Goal: Information Seeking & Learning: Get advice/opinions

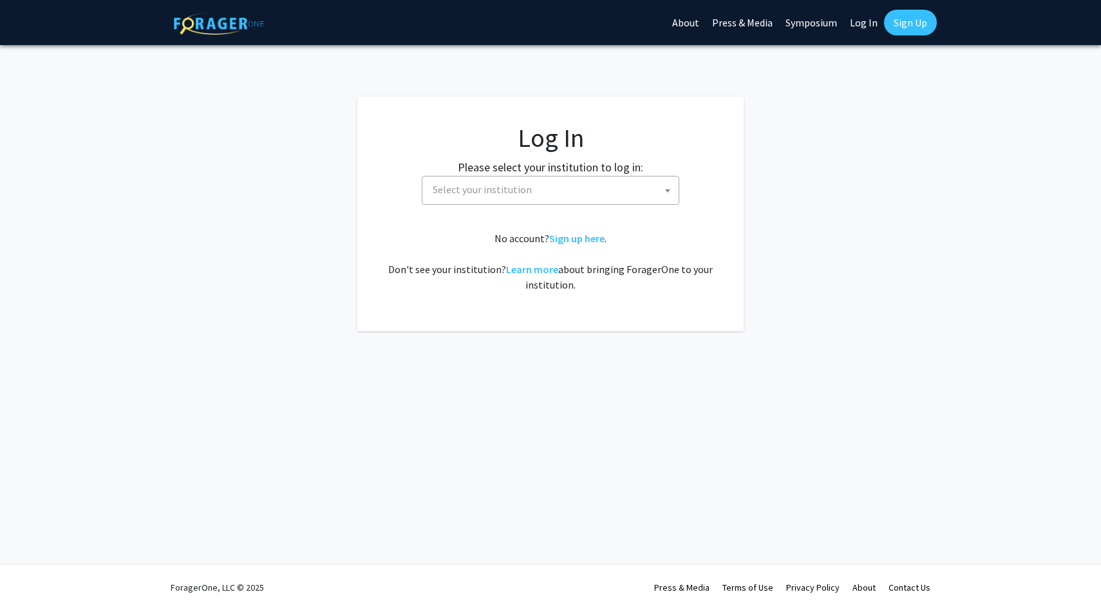
click at [514, 197] on span "Select your institution" at bounding box center [552, 189] width 251 height 26
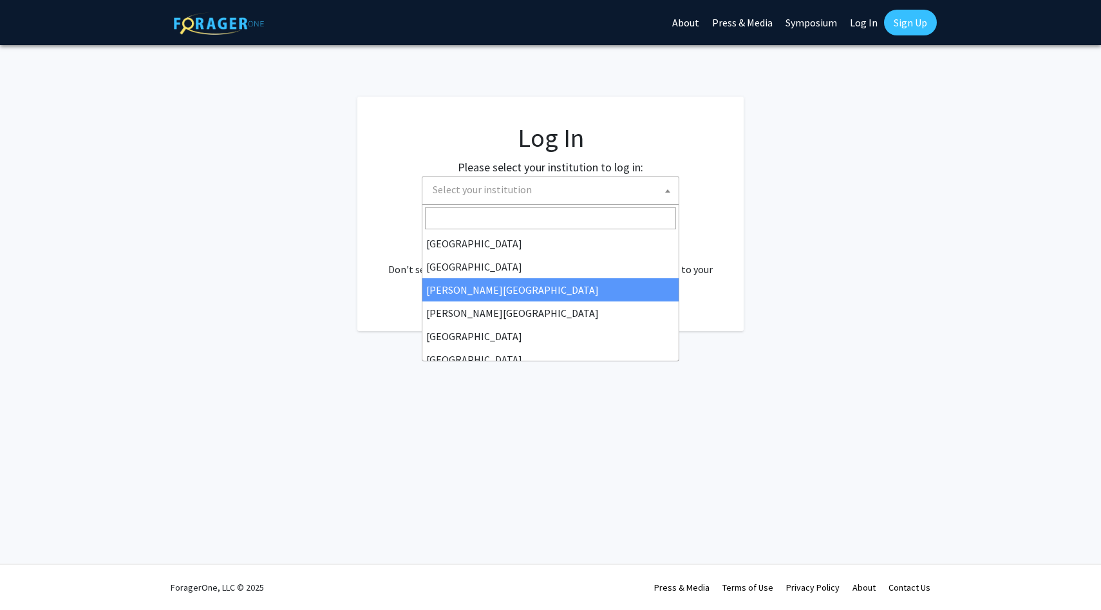
select select "5"
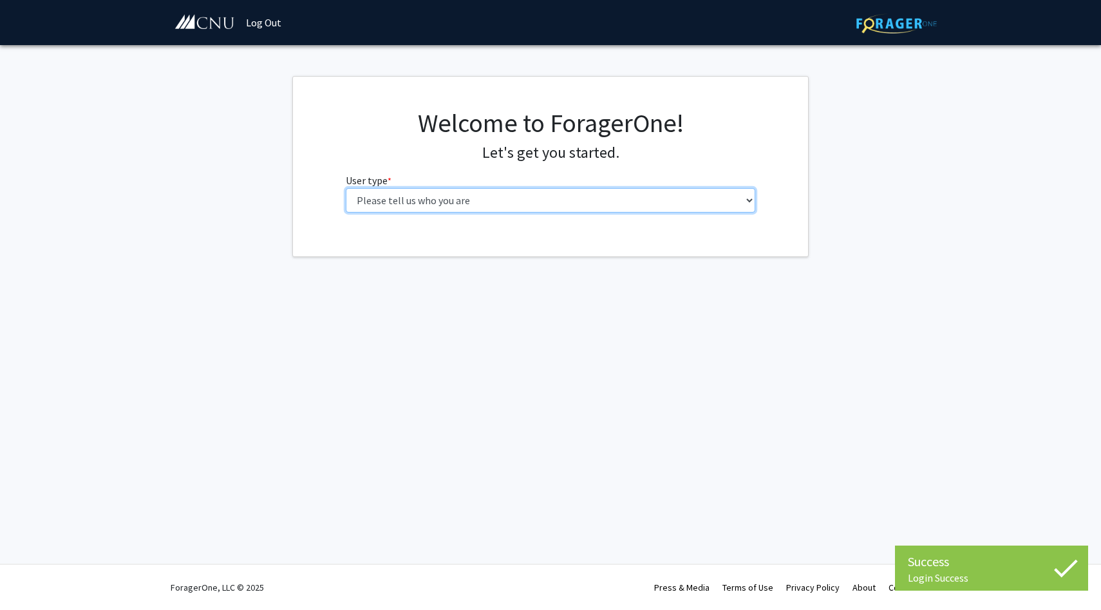
click at [680, 195] on select "Please tell us who you are Undergraduate Student Master's Student Doctoral Cand…" at bounding box center [551, 200] width 410 height 24
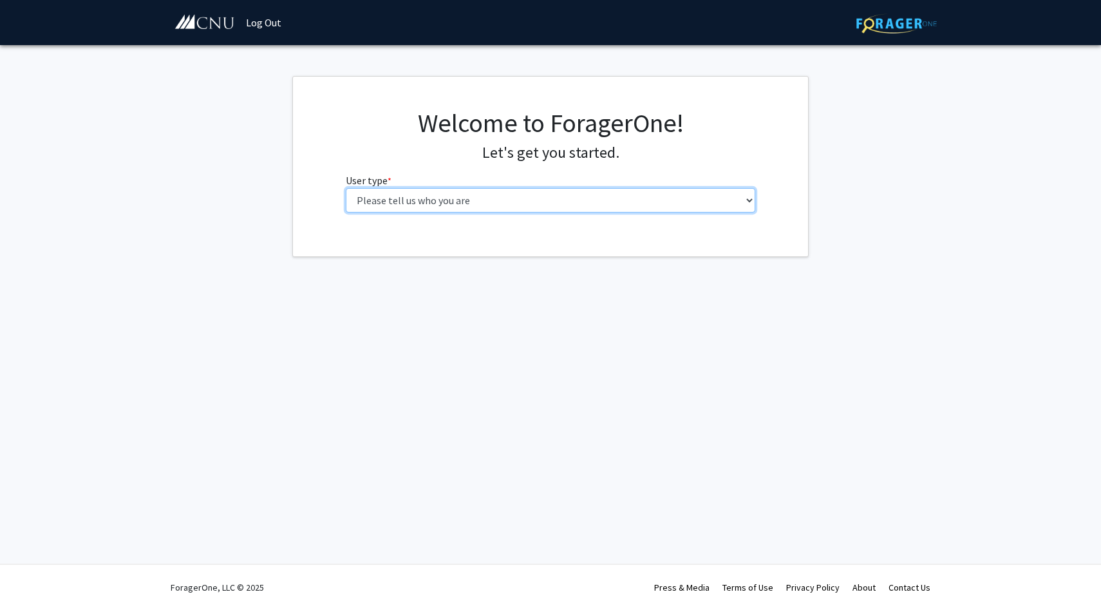
select select "1: undergrad"
click at [346, 188] on select "Please tell us who you are Undergraduate Student Master's Student Doctoral Cand…" at bounding box center [551, 200] width 410 height 24
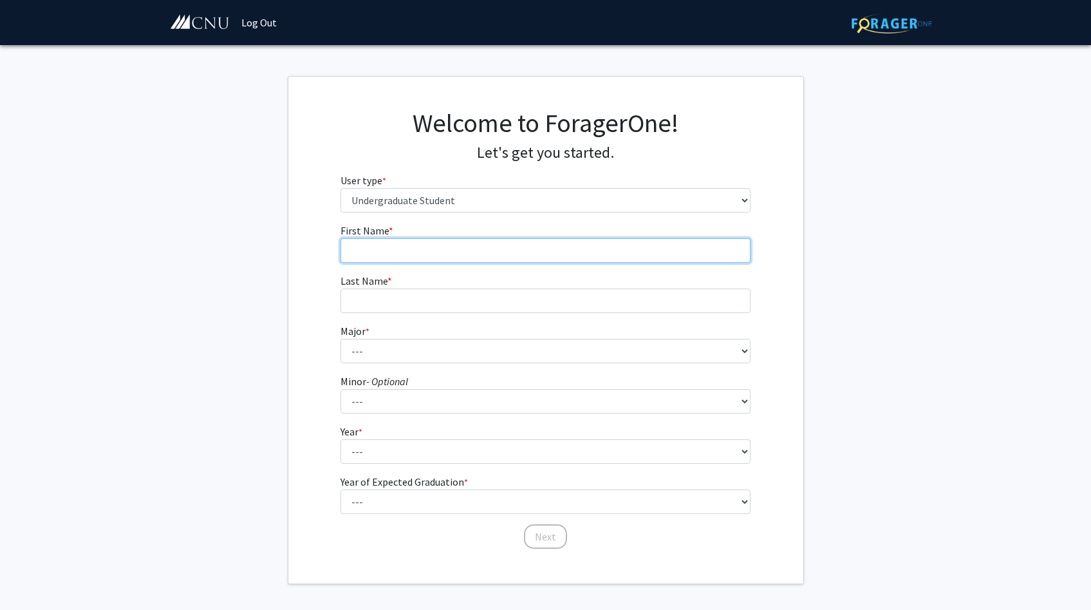
click at [415, 250] on input "First Name * required" at bounding box center [545, 250] width 410 height 24
type input "[PERSON_NAME]"
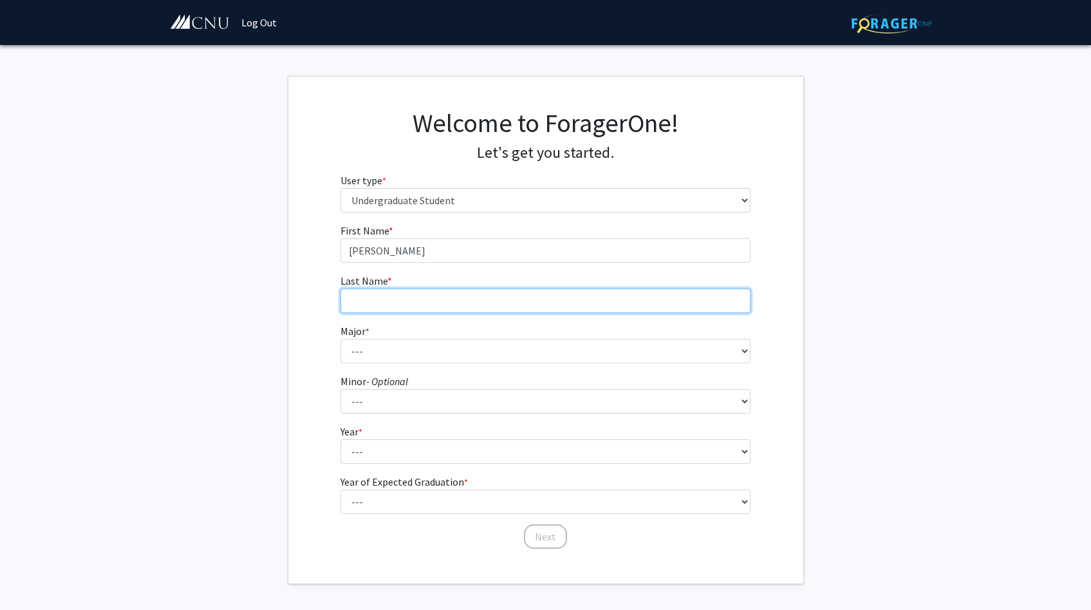
type input "Coats"
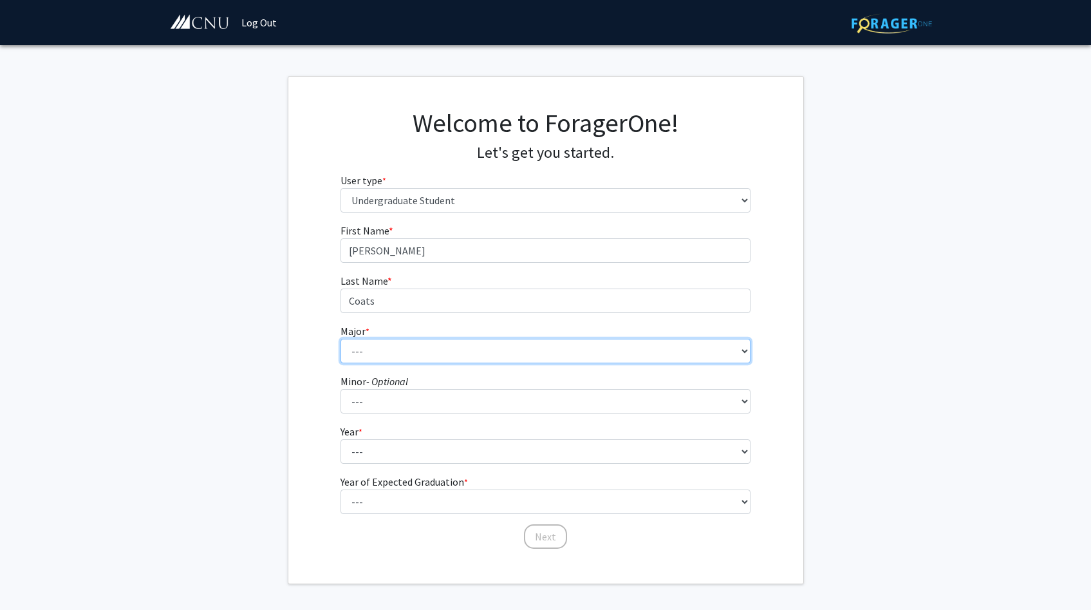
click at [387, 362] on select "--- Accounting Applied Physics Art History Biochemistry Biology Chemistry Class…" at bounding box center [545, 351] width 410 height 24
select select "31: 642"
click at [340, 339] on select "--- Accounting Applied Physics Art History Biochemistry Biology Chemistry Class…" at bounding box center [545, 351] width 410 height 24
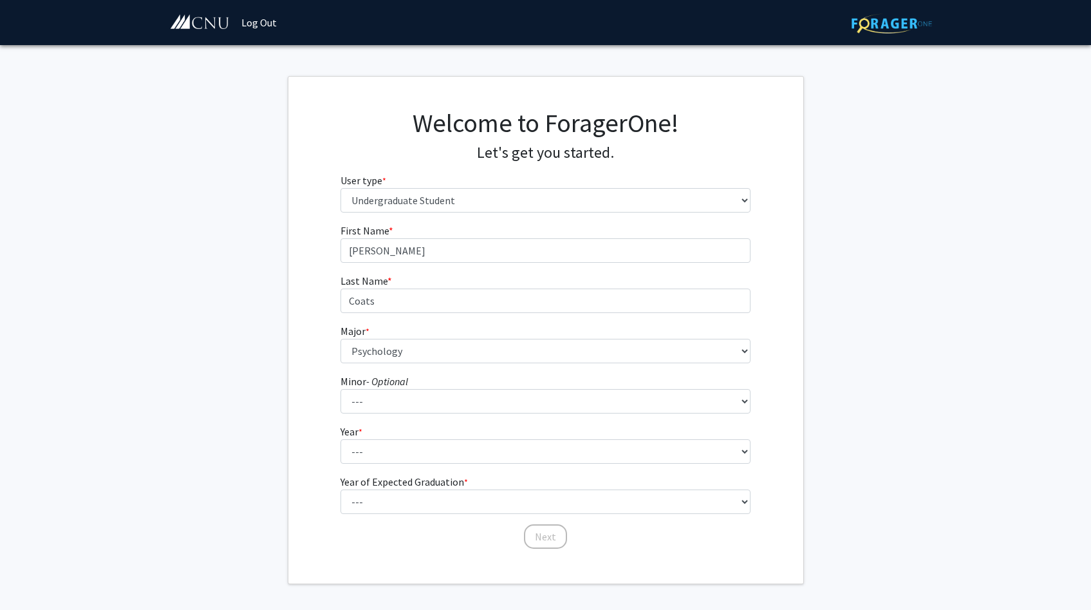
click at [427, 416] on form "First Name * required [PERSON_NAME] Last Name * required Coats Major * required…" at bounding box center [545, 380] width 410 height 314
click at [436, 403] on select "--- African American Studies American Studies Anthropology Asian Studies Busine…" at bounding box center [545, 401] width 410 height 24
click at [340, 389] on select "--- African American Studies American Studies Anthropology Asian Studies Busine…" at bounding box center [545, 401] width 410 height 24
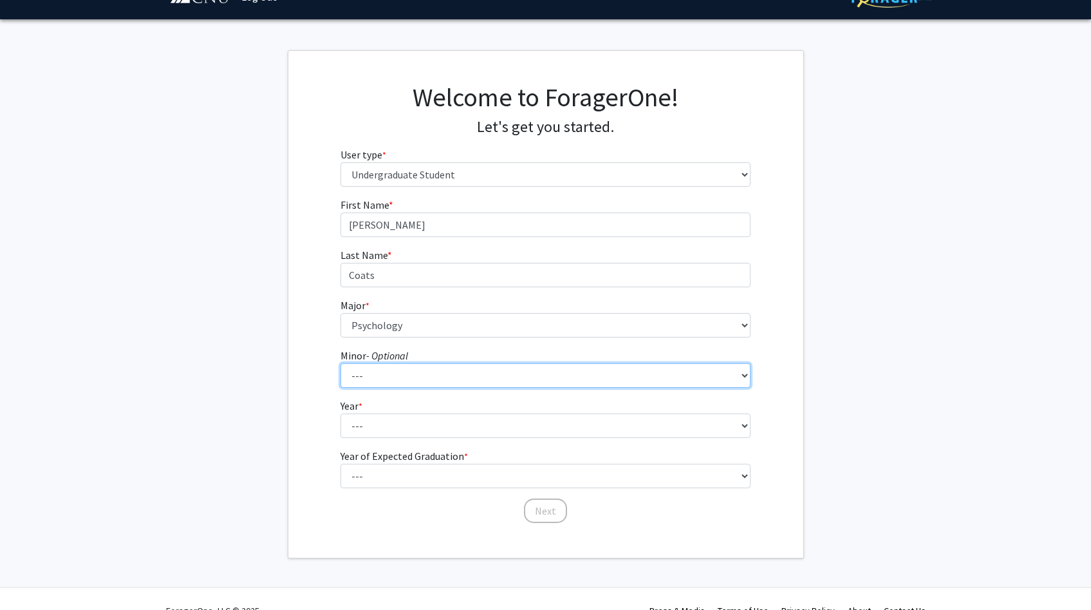
scroll to position [36, 0]
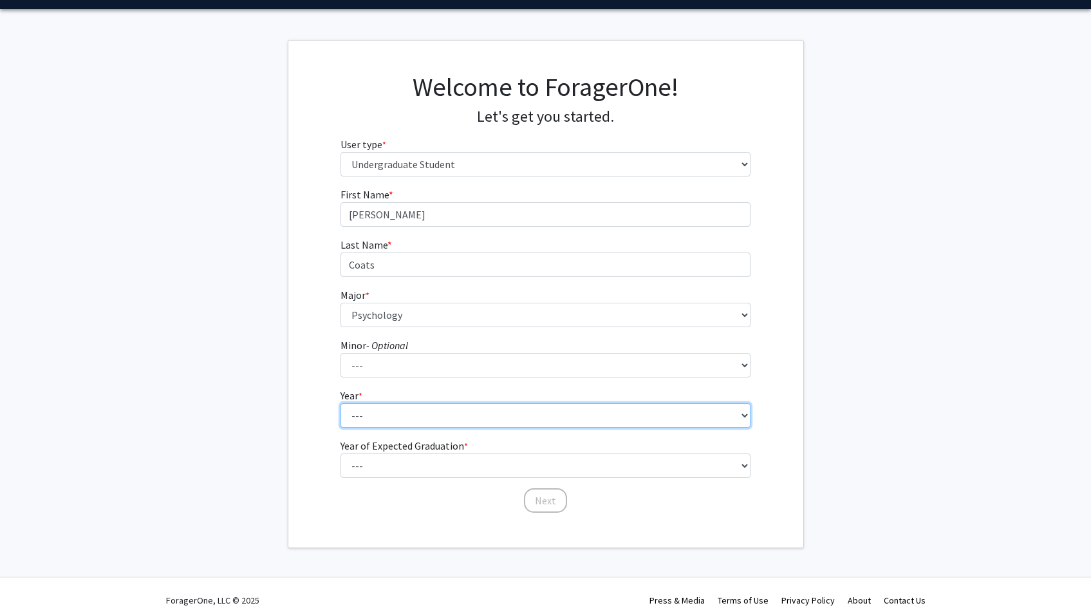
click at [469, 420] on select "--- First-year Sophomore Junior Senior Postbaccalaureate Certificate" at bounding box center [545, 415] width 410 height 24
select select "3: junior"
click at [340, 403] on select "--- First-year Sophomore Junior Senior Postbaccalaureate Certificate" at bounding box center [545, 415] width 410 height 24
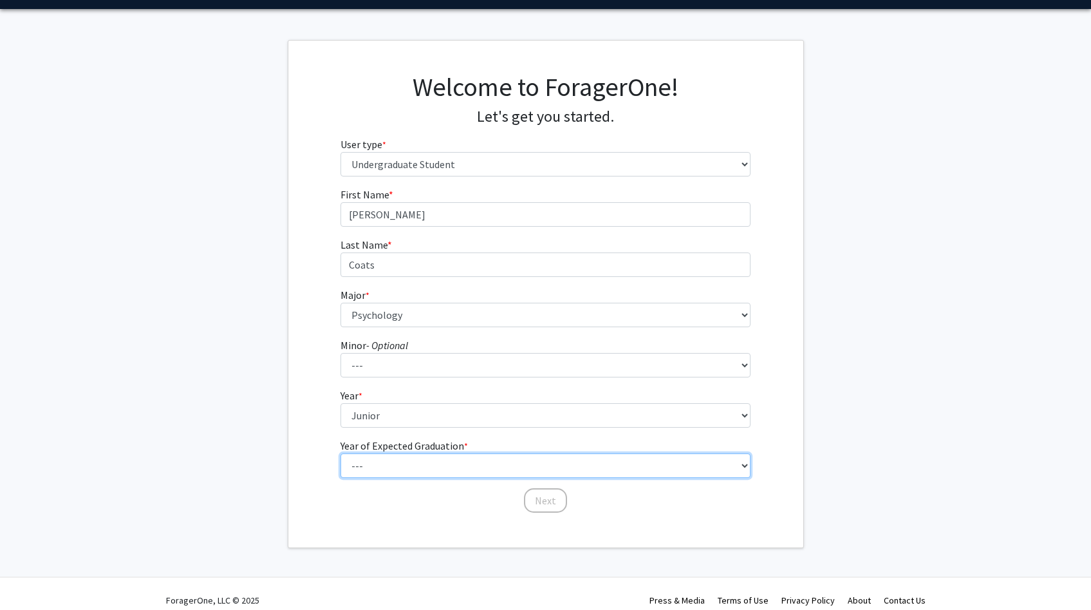
click at [460, 469] on select "--- 2025 2026 2027 2028 2029 2030 2031 2032 2033 2034" at bounding box center [545, 465] width 410 height 24
select select "2: 2026"
click at [340, 453] on select "--- 2025 2026 2027 2028 2029 2030 2031 2032 2033 2034" at bounding box center [545, 465] width 410 height 24
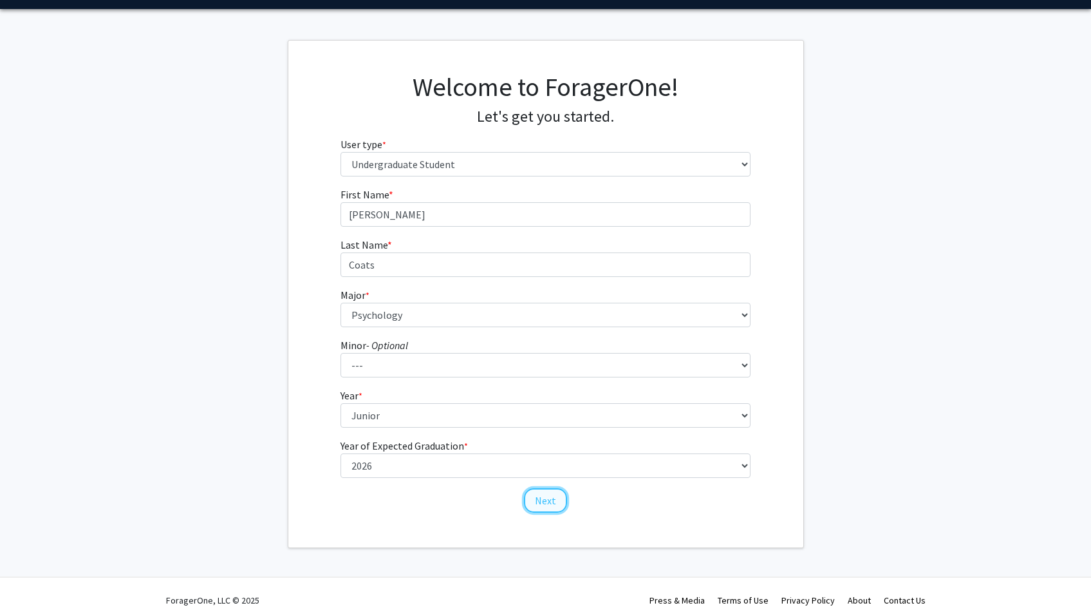
click at [546, 499] on button "Next" at bounding box center [545, 500] width 43 height 24
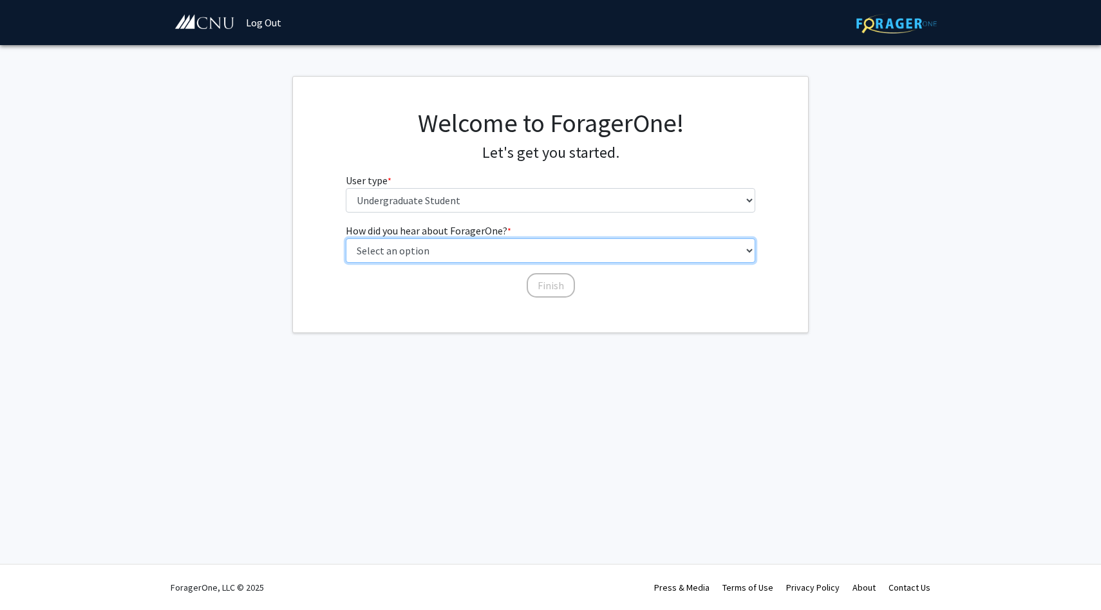
click at [543, 256] on select "Select an option Peer/student recommendation Faculty/staff recommendation Unive…" at bounding box center [551, 250] width 410 height 24
select select "2: faculty_recommendation"
click at [346, 238] on select "Select an option Peer/student recommendation Faculty/staff recommendation Unive…" at bounding box center [551, 250] width 410 height 24
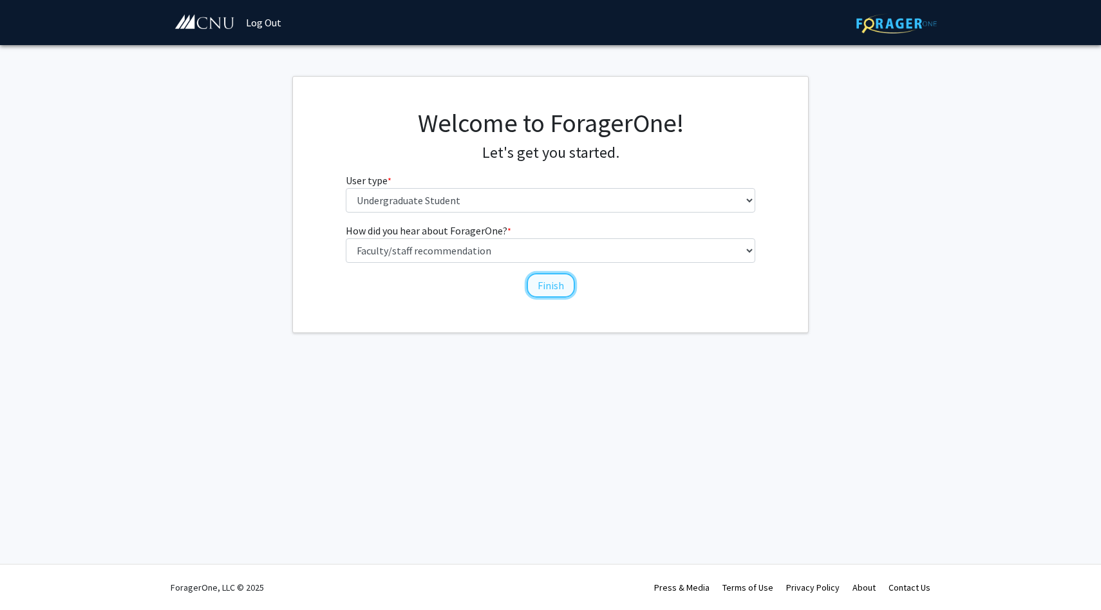
click at [550, 294] on button "Finish" at bounding box center [551, 285] width 48 height 24
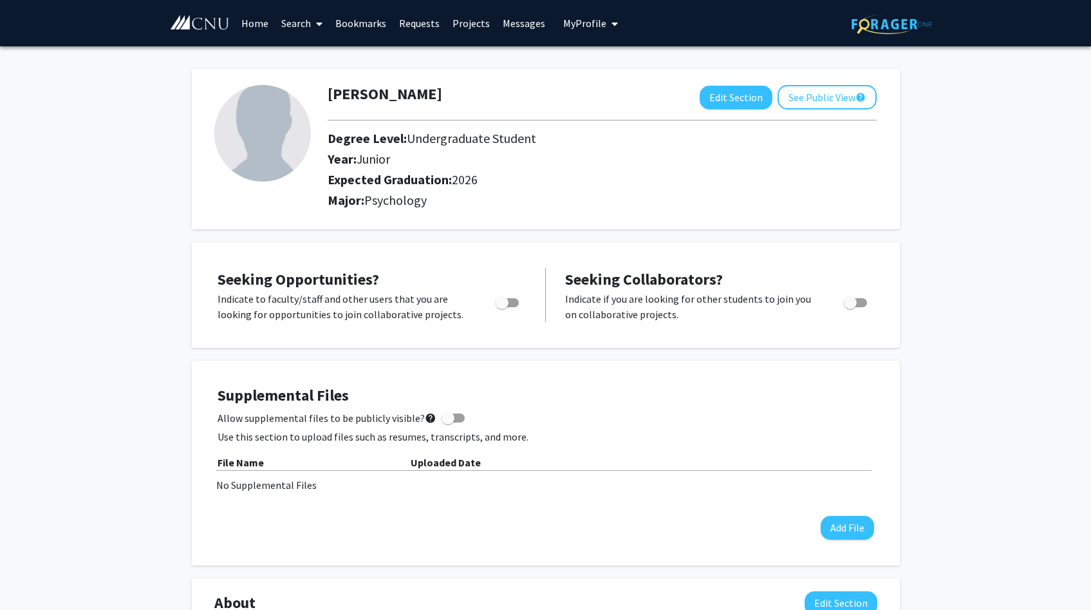
click at [252, 30] on link "Home" at bounding box center [255, 23] width 40 height 45
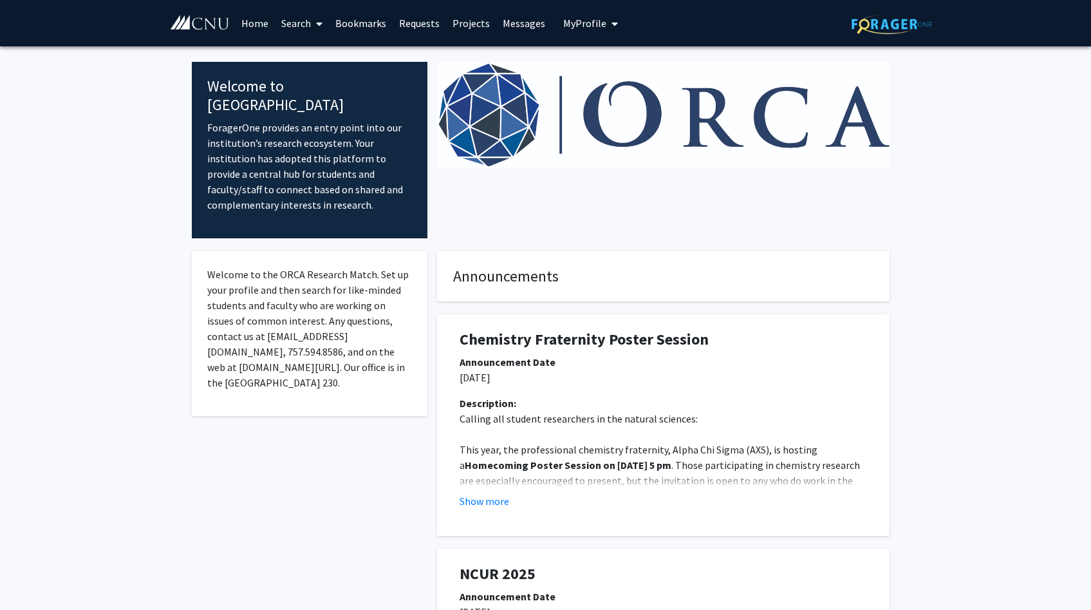
click at [465, 18] on link "Projects" at bounding box center [471, 23] width 50 height 45
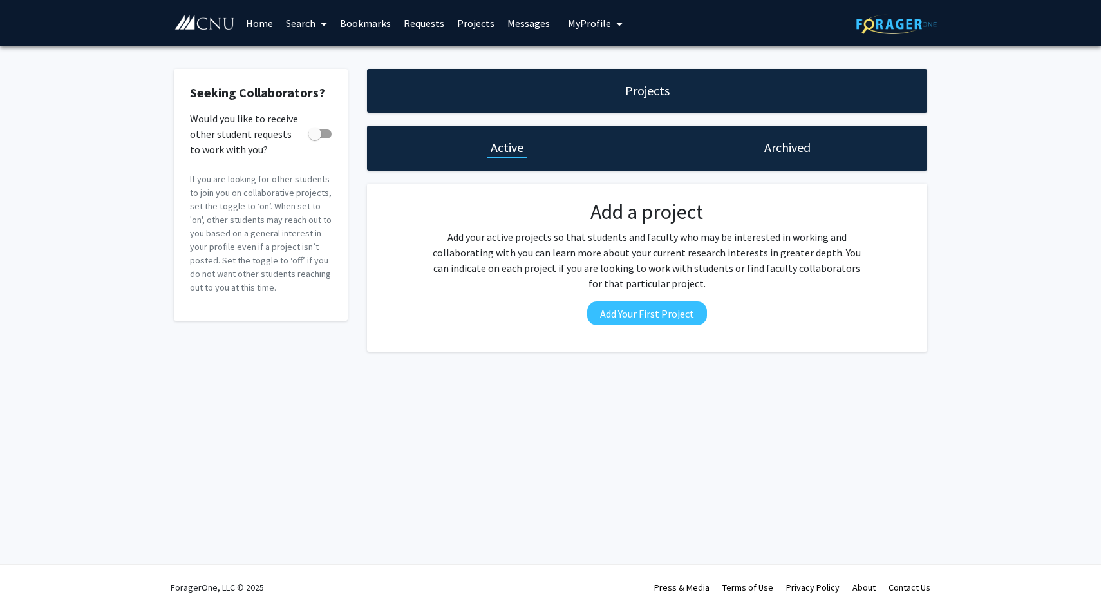
click at [611, 19] on span "My profile dropdown to access profile and logout" at bounding box center [617, 23] width 12 height 45
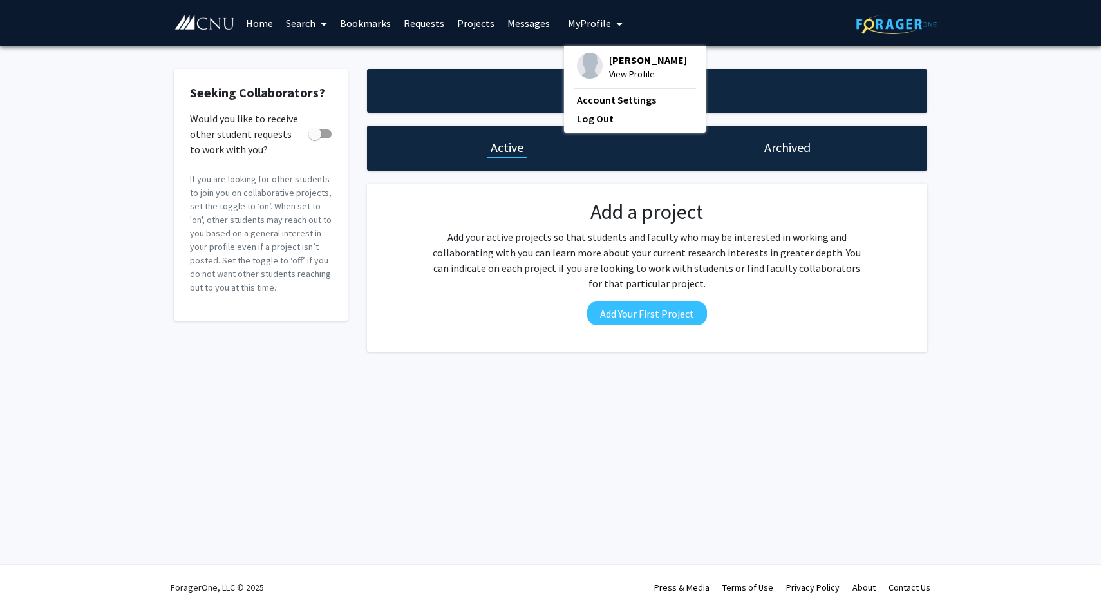
click at [344, 26] on link "Bookmarks" at bounding box center [365, 23] width 64 height 45
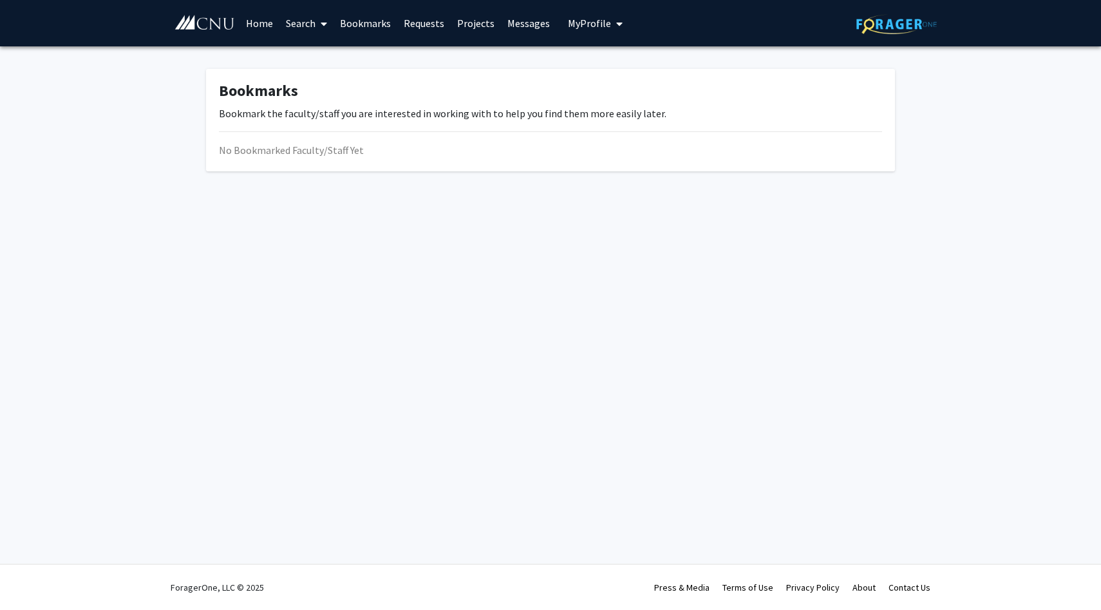
click at [294, 39] on link "Search" at bounding box center [306, 23] width 54 height 45
click at [344, 53] on span "Faculty/Staff" at bounding box center [326, 59] width 95 height 26
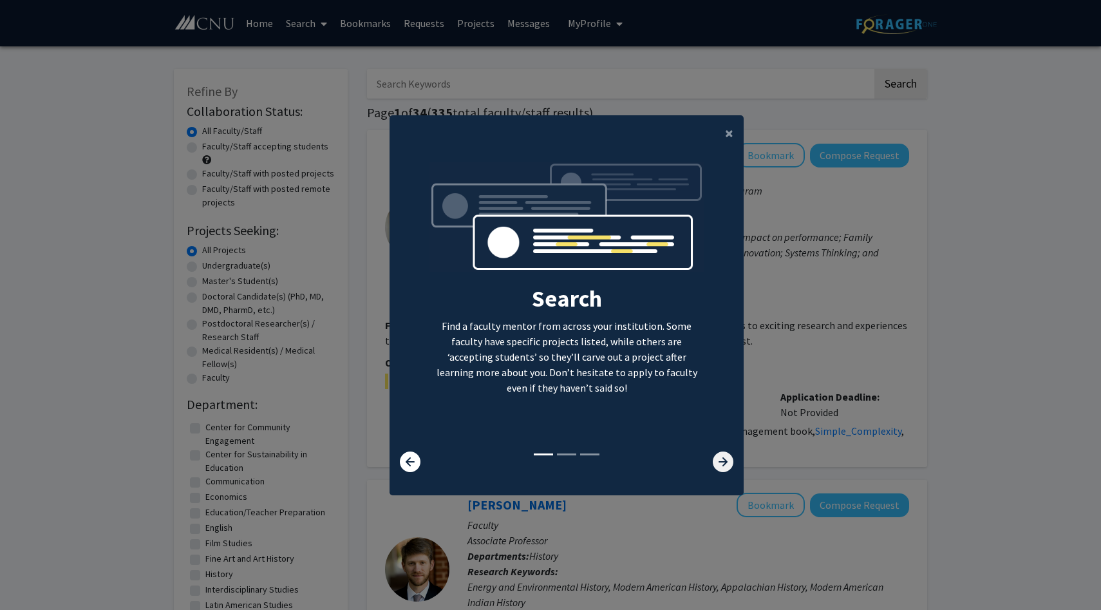
click at [716, 462] on icon at bounding box center [723, 461] width 21 height 21
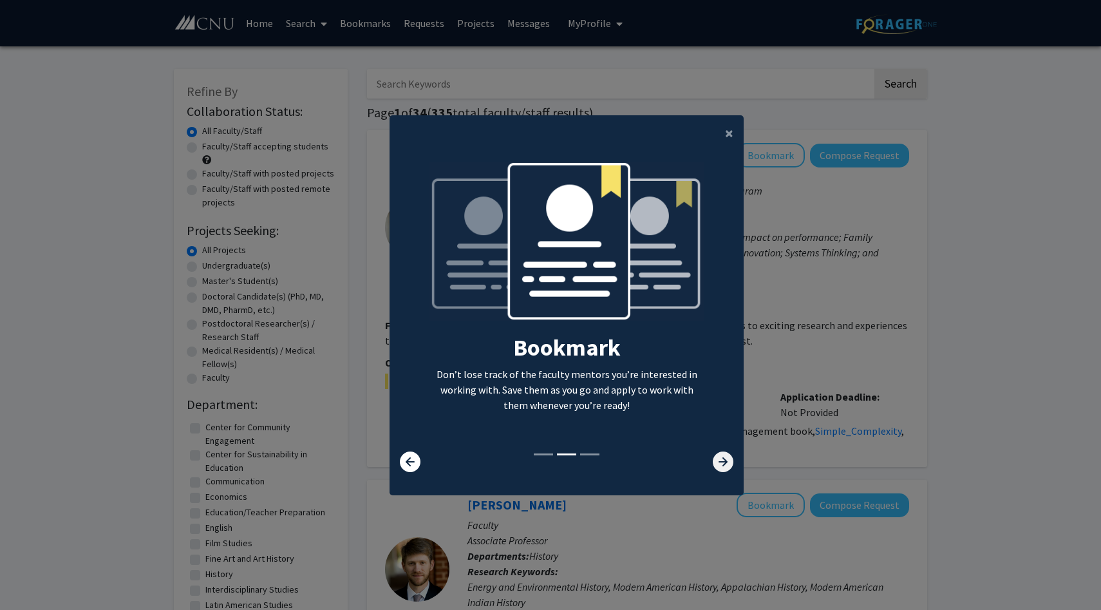
click at [716, 462] on icon at bounding box center [723, 461] width 21 height 21
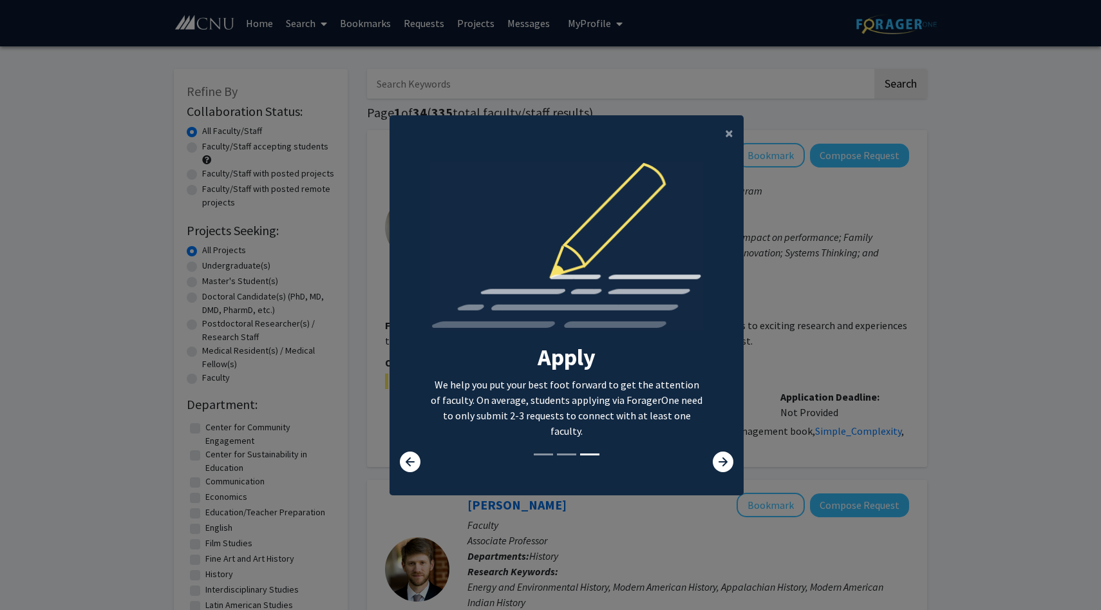
click at [719, 472] on div "Search Find a faculty mentor from across your institution. Some faculty have sp…" at bounding box center [566, 316] width 354 height 331
click at [719, 458] on icon at bounding box center [723, 461] width 21 height 21
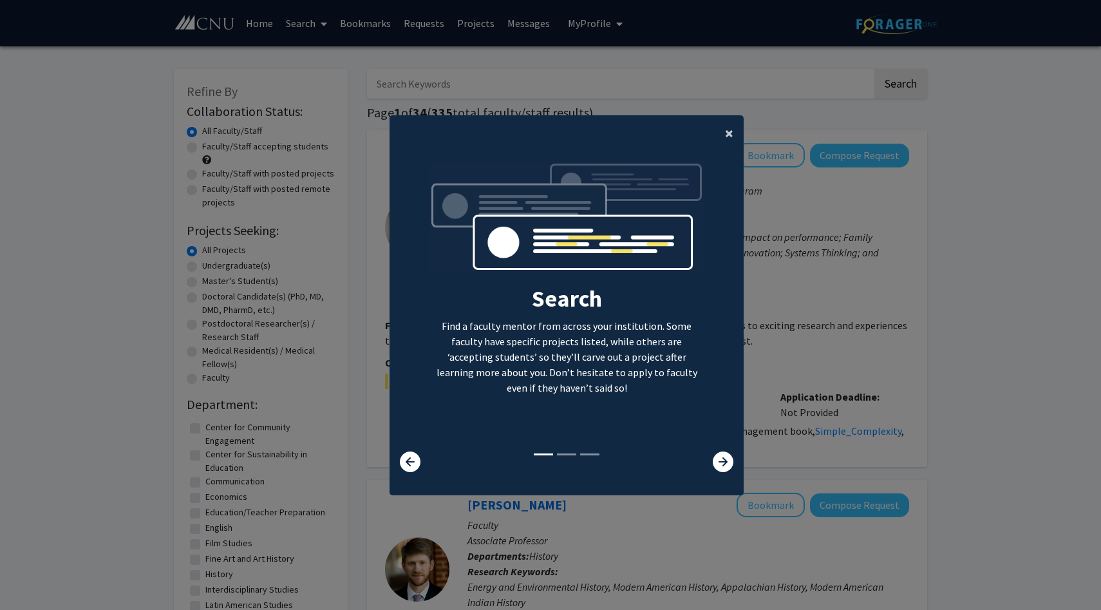
click at [729, 137] on button "×" at bounding box center [728, 133] width 29 height 36
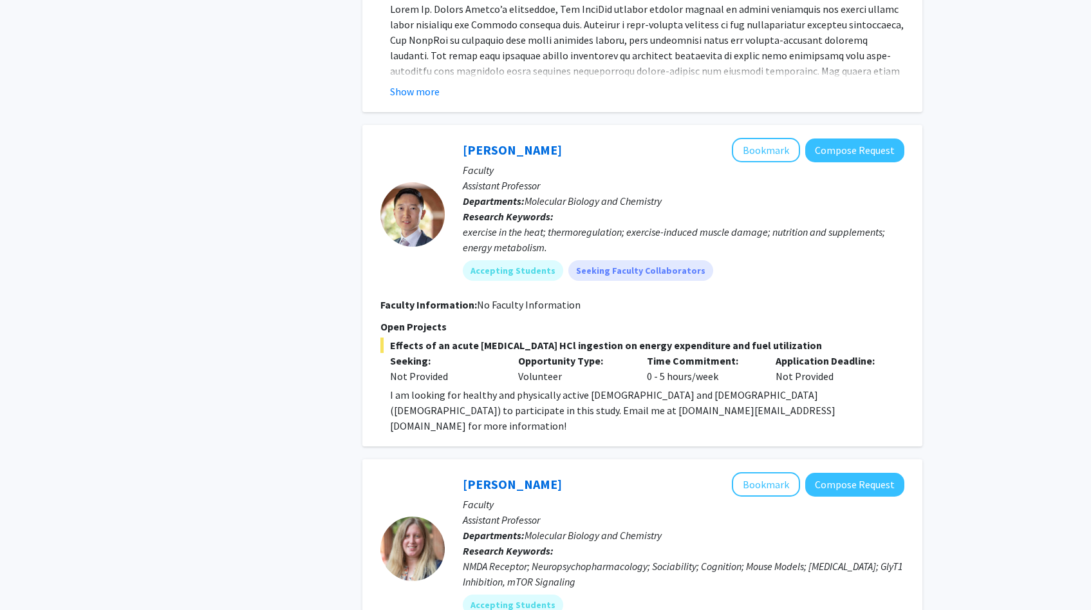
scroll to position [3984, 0]
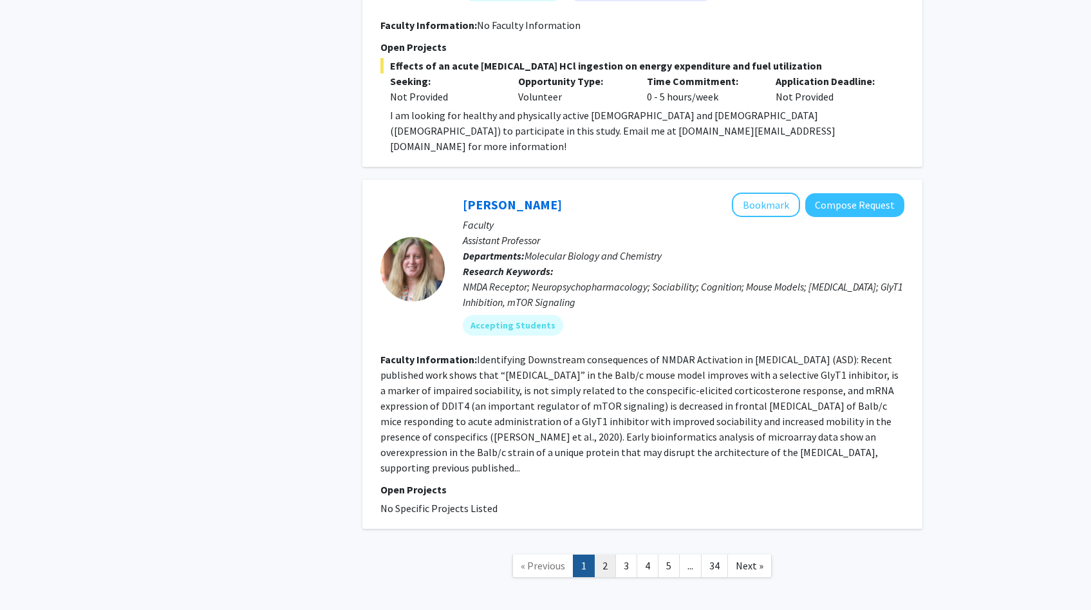
click at [607, 554] on link "2" at bounding box center [605, 565] width 22 height 23
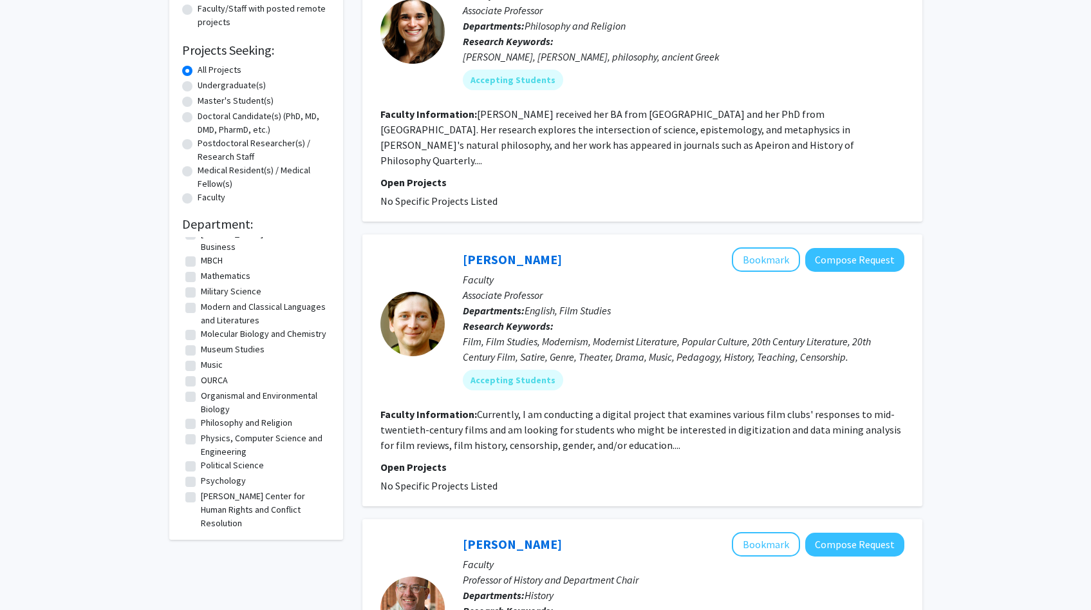
scroll to position [234, 0]
click at [189, 474] on fg-checkbox "Psychology Psychology" at bounding box center [256, 480] width 142 height 15
click at [201, 480] on label "Psychology" at bounding box center [223, 480] width 45 height 14
click at [201, 480] on input "Psychology" at bounding box center [205, 477] width 8 height 8
checkbox input "true"
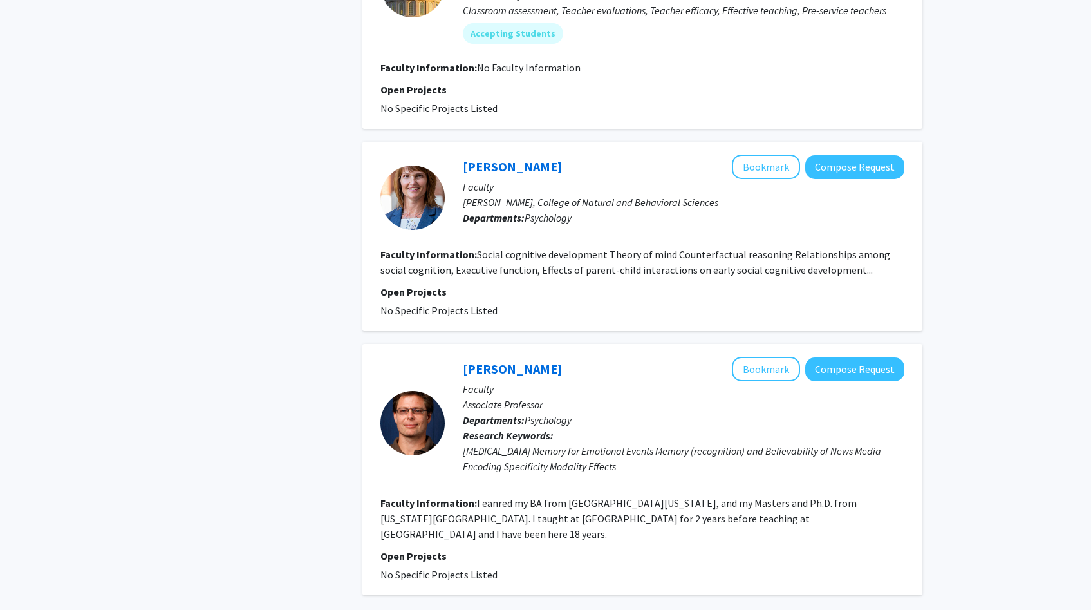
scroll to position [2555, 0]
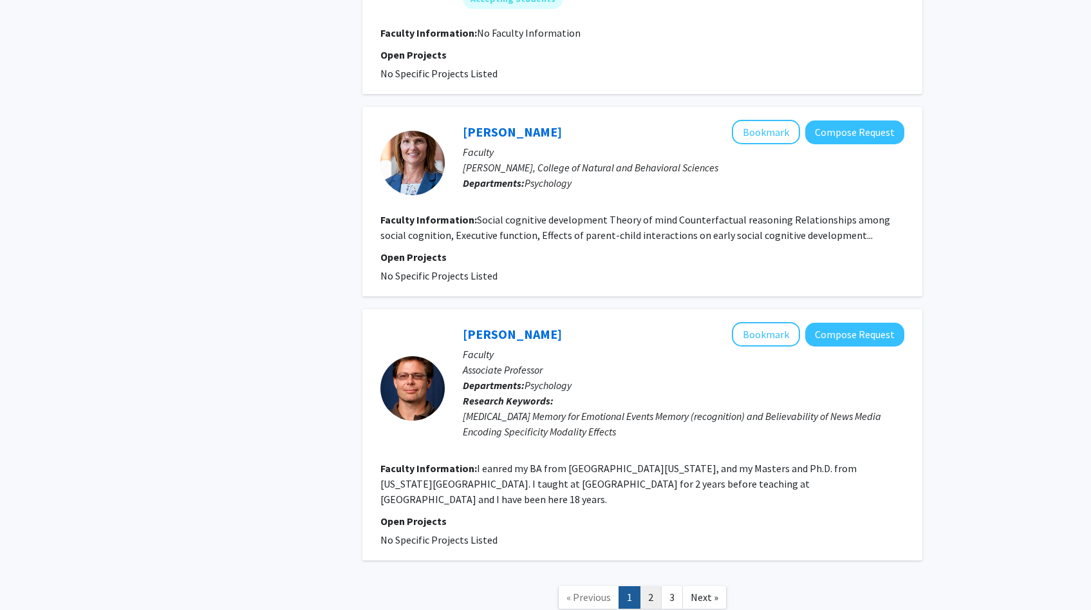
click at [651, 586] on link "2" at bounding box center [651, 597] width 22 height 23
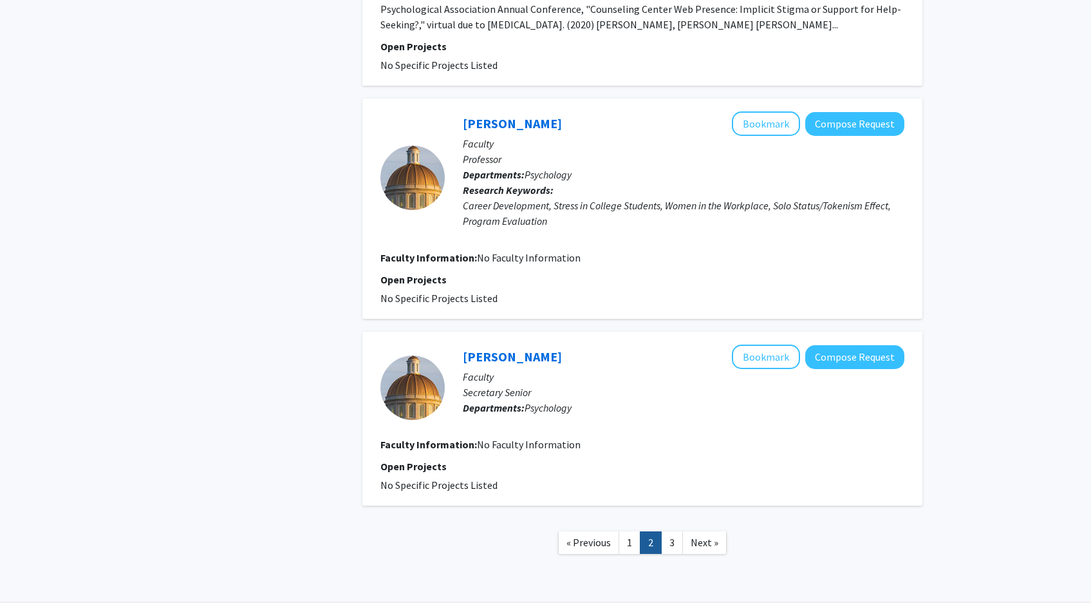
scroll to position [2136, 0]
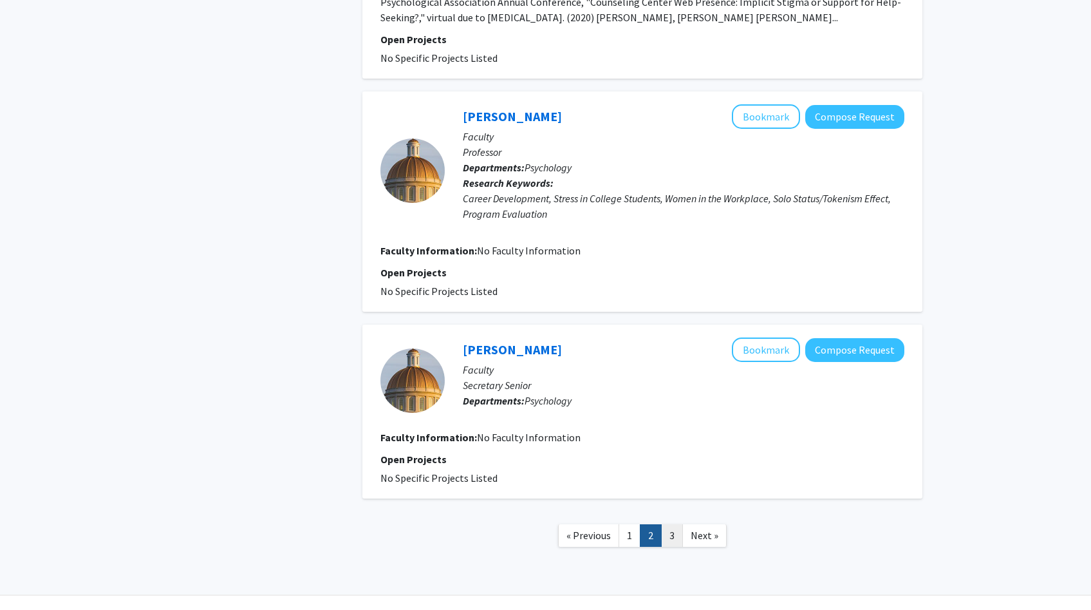
click at [673, 524] on link "3" at bounding box center [672, 535] width 22 height 23
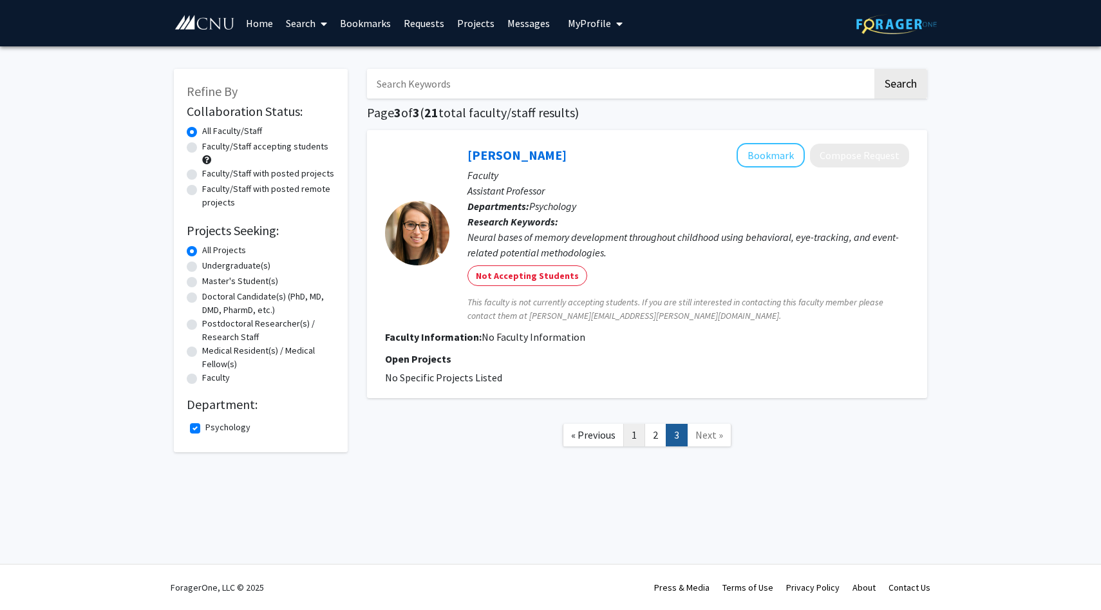
click at [633, 438] on link "1" at bounding box center [634, 435] width 22 height 23
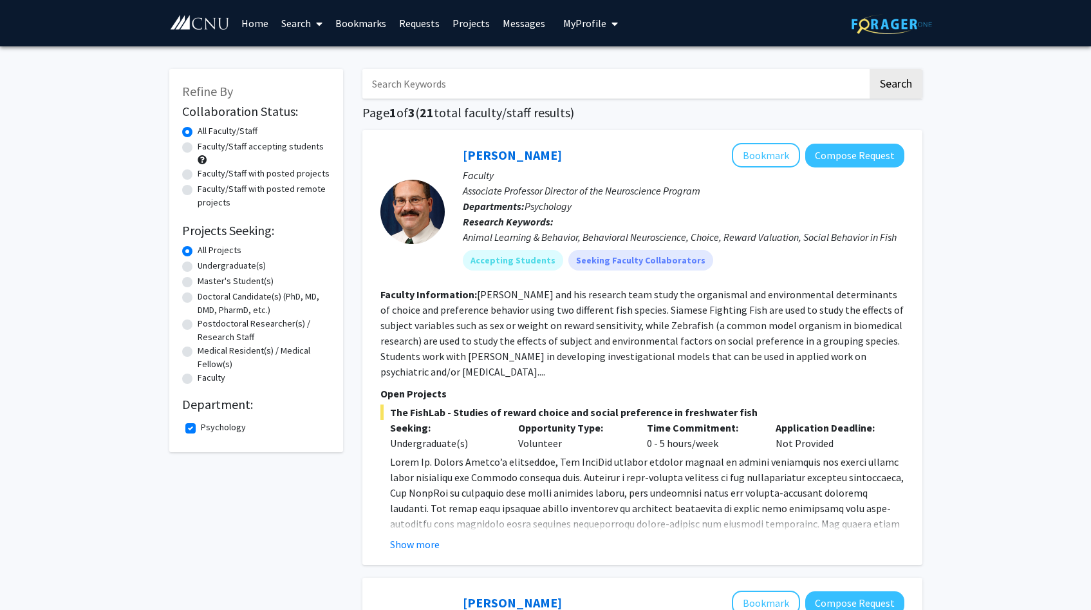
click at [245, 171] on label "Faculty/Staff with posted projects" at bounding box center [264, 174] width 132 height 14
click at [206, 171] on input "Faculty/Staff with posted projects" at bounding box center [202, 171] width 8 height 8
radio input "true"
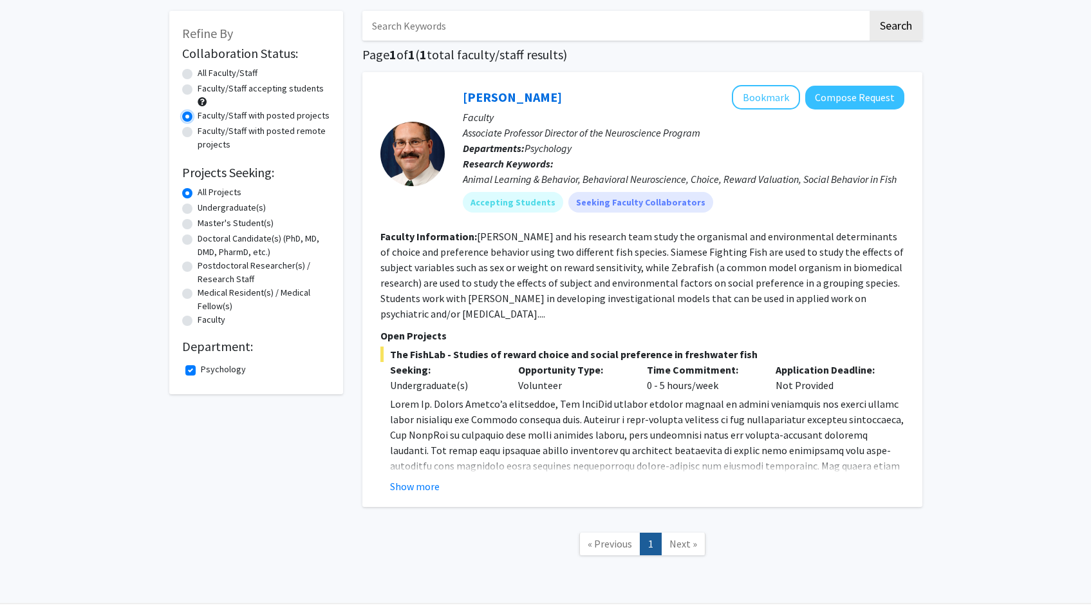
scroll to position [59, 0]
click at [414, 488] on button "Show more" at bounding box center [415, 485] width 50 height 15
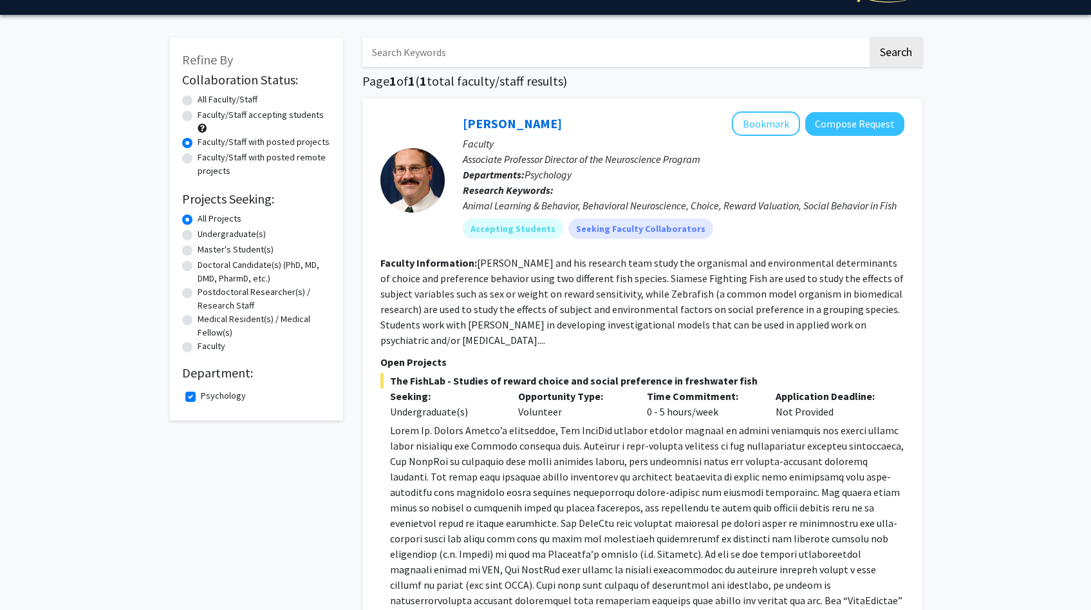
scroll to position [0, 0]
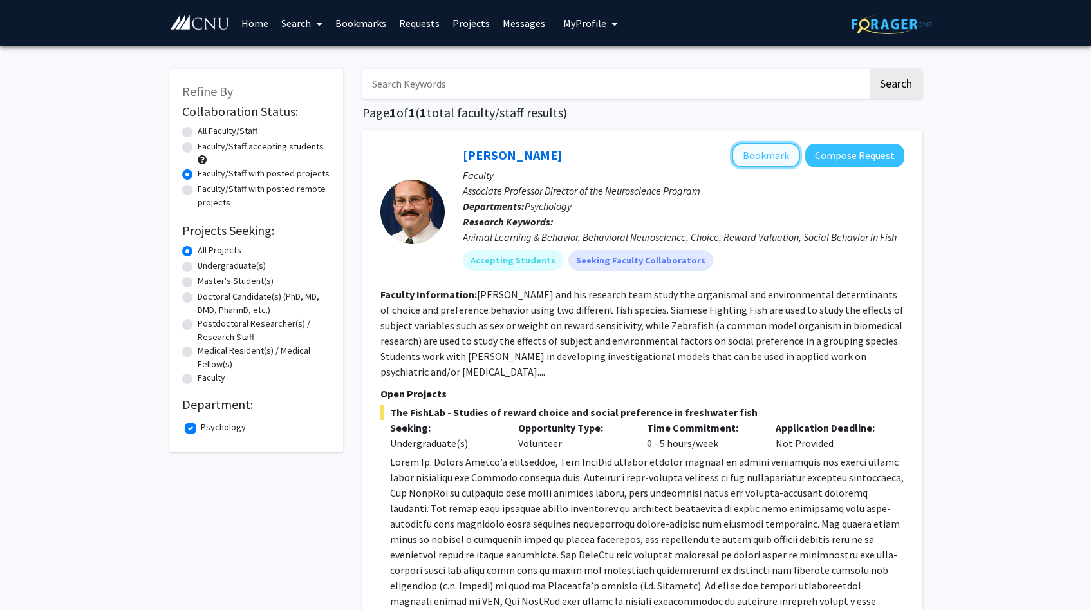
click at [775, 150] on button "Bookmark" at bounding box center [766, 155] width 68 height 24
click at [254, 28] on link "Home" at bounding box center [255, 23] width 40 height 45
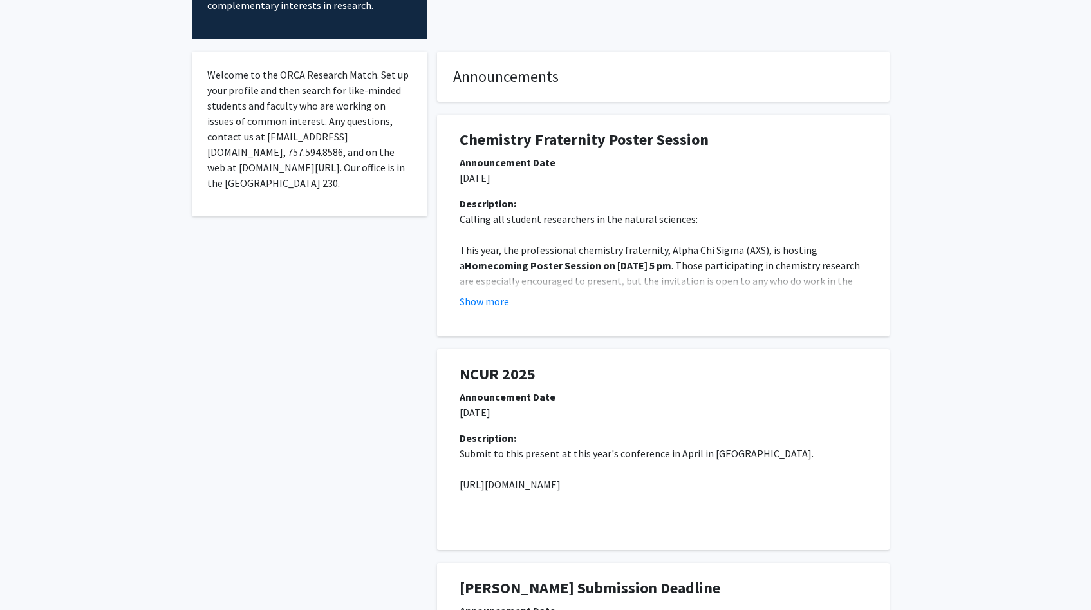
scroll to position [216, 0]
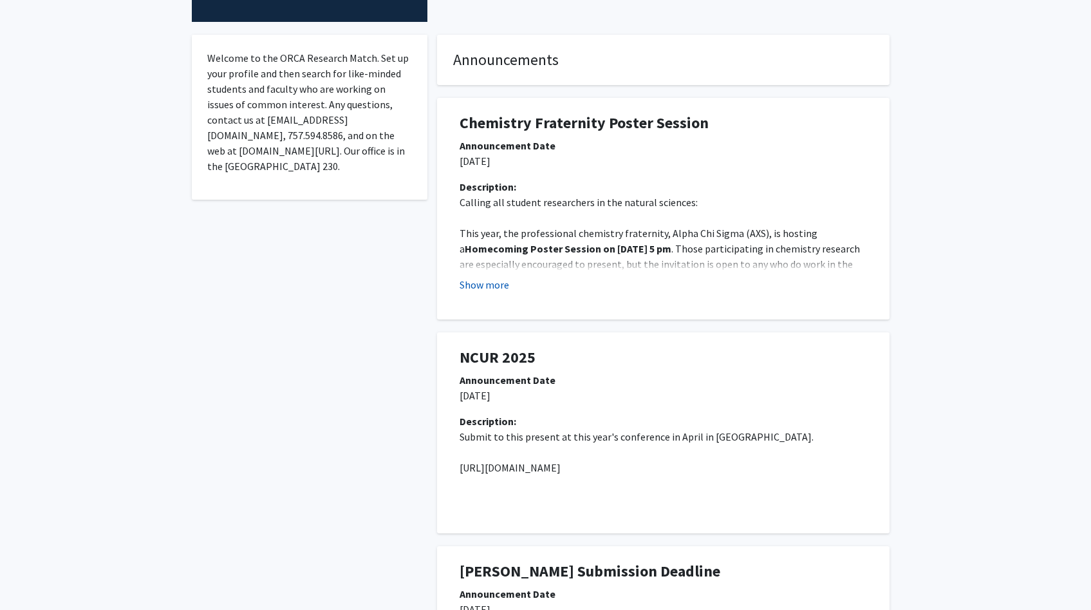
click at [492, 277] on button "Show more" at bounding box center [485, 284] width 50 height 15
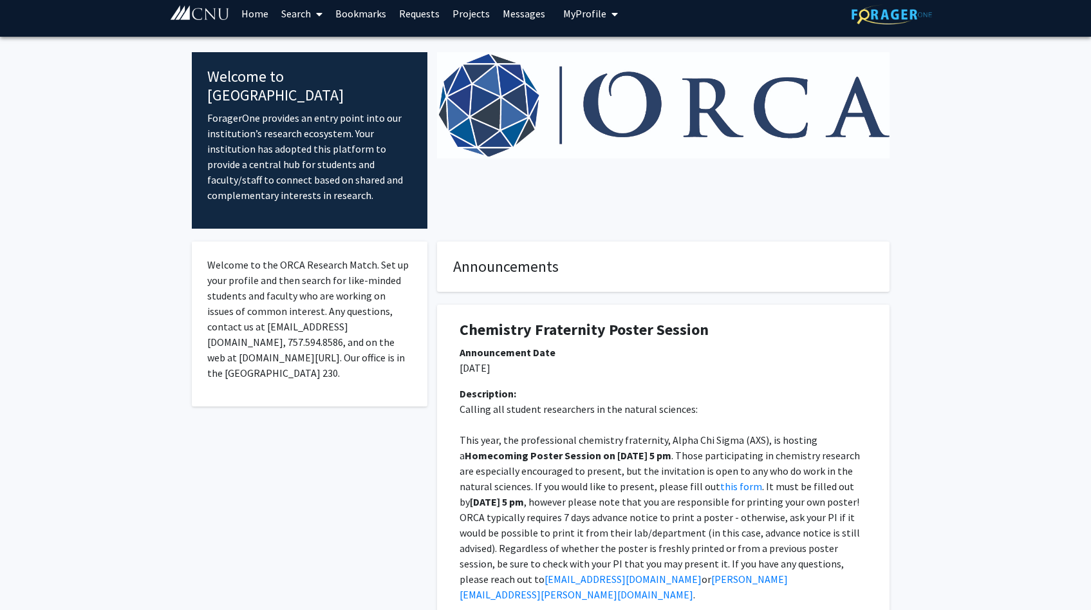
scroll to position [0, 0]
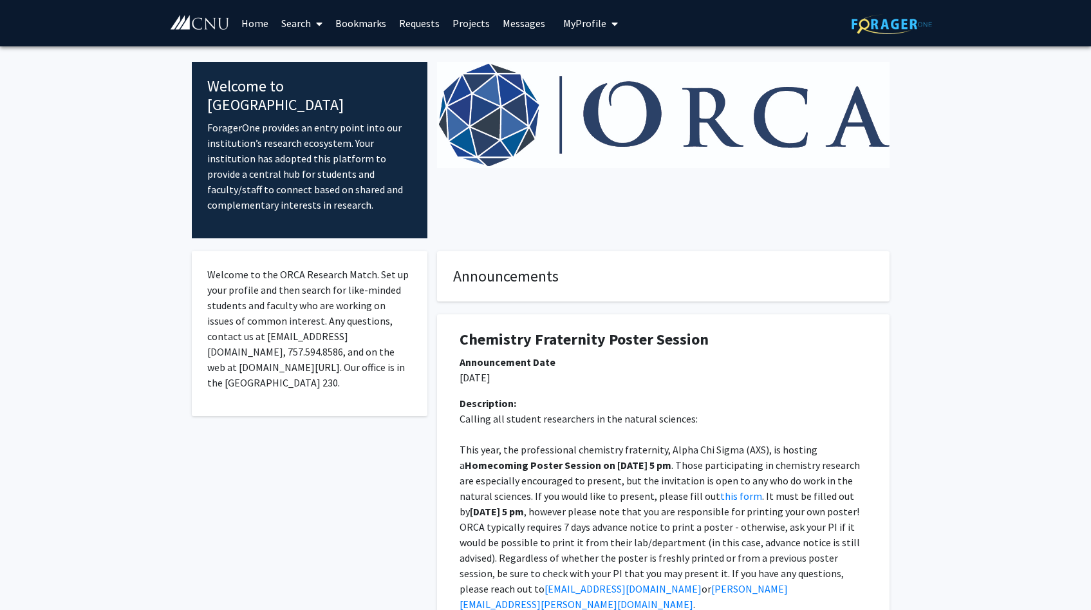
click at [306, 33] on link "Search" at bounding box center [302, 23] width 54 height 45
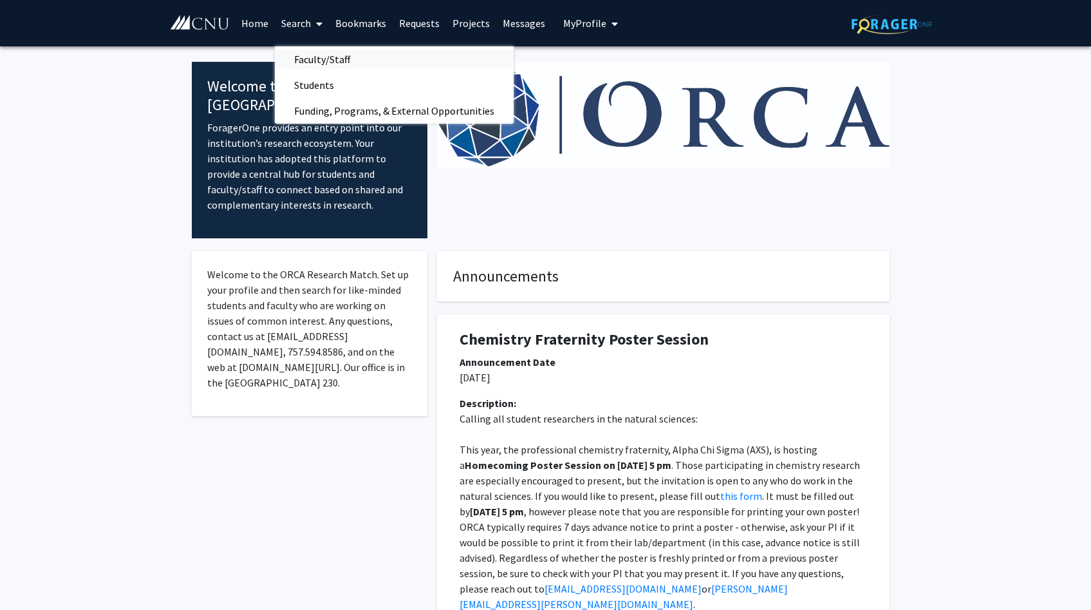
click at [317, 62] on span "Faculty/Staff" at bounding box center [322, 59] width 95 height 26
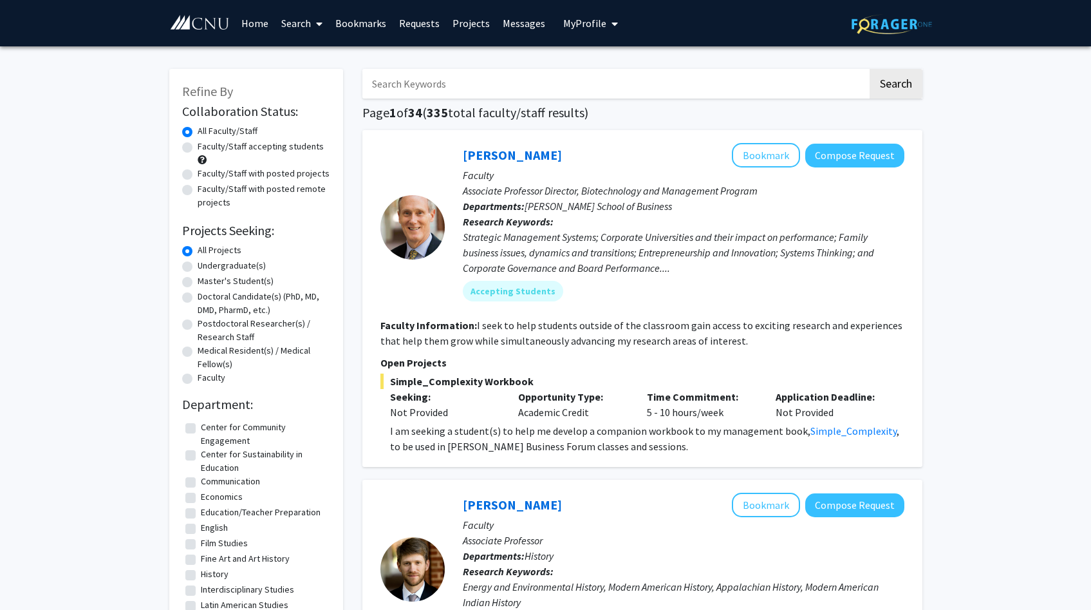
click at [252, 152] on label "Faculty/Staff accepting students" at bounding box center [261, 147] width 126 height 14
click at [206, 148] on input "Faculty/Staff accepting students" at bounding box center [202, 144] width 8 height 8
radio input "true"
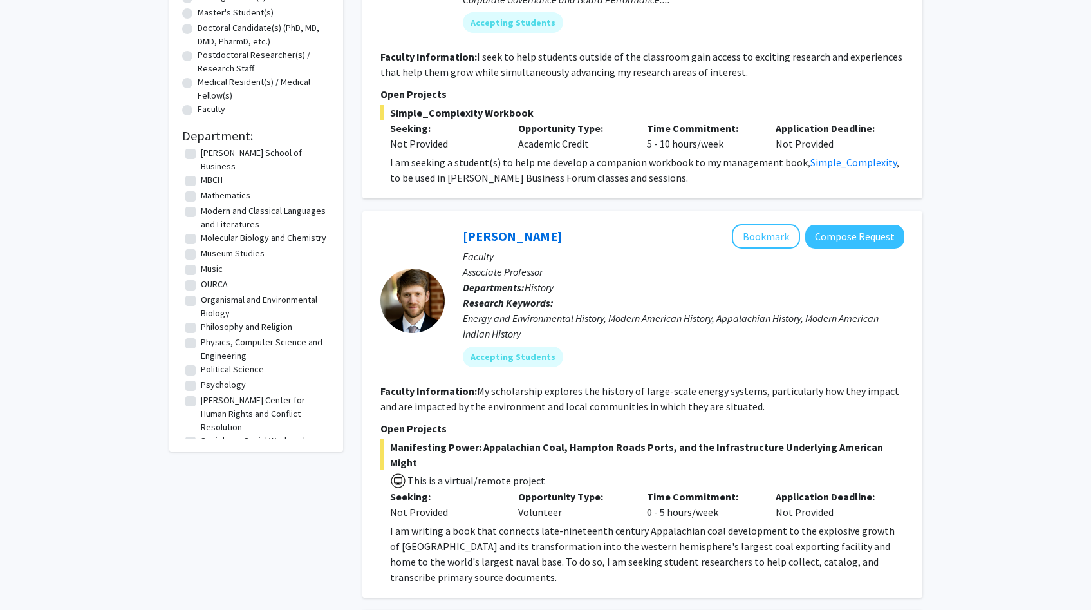
scroll to position [211, 0]
click at [201, 301] on label "Organismal and Environmental Biology" at bounding box center [264, 305] width 126 height 27
click at [201, 301] on input "Organismal and Environmental Biology" at bounding box center [205, 296] width 8 height 8
checkbox input "true"
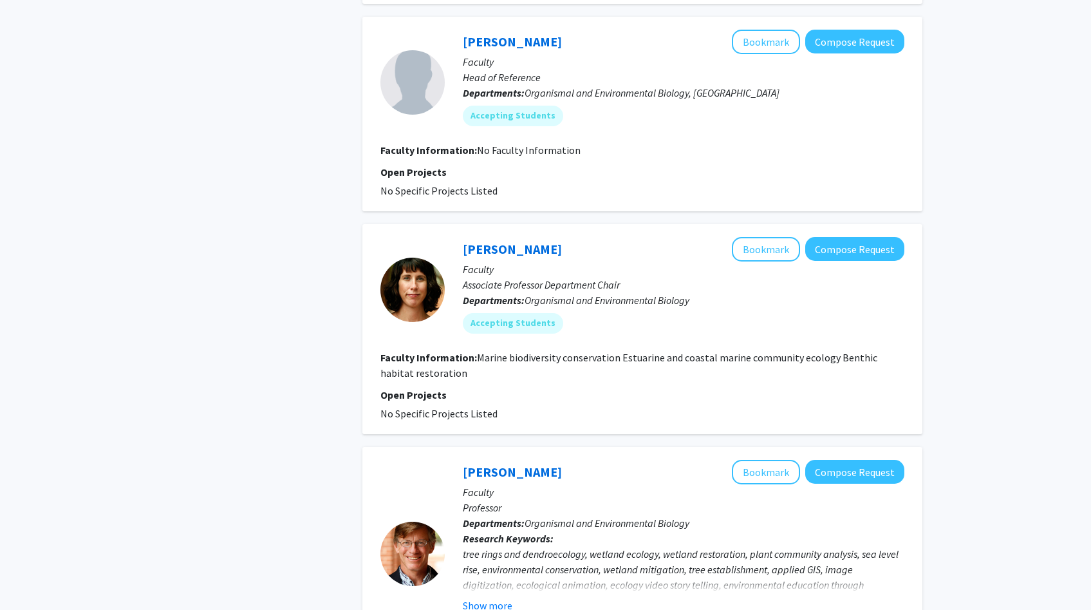
scroll to position [1713, 0]
